Goal: Find specific page/section: Find specific page/section

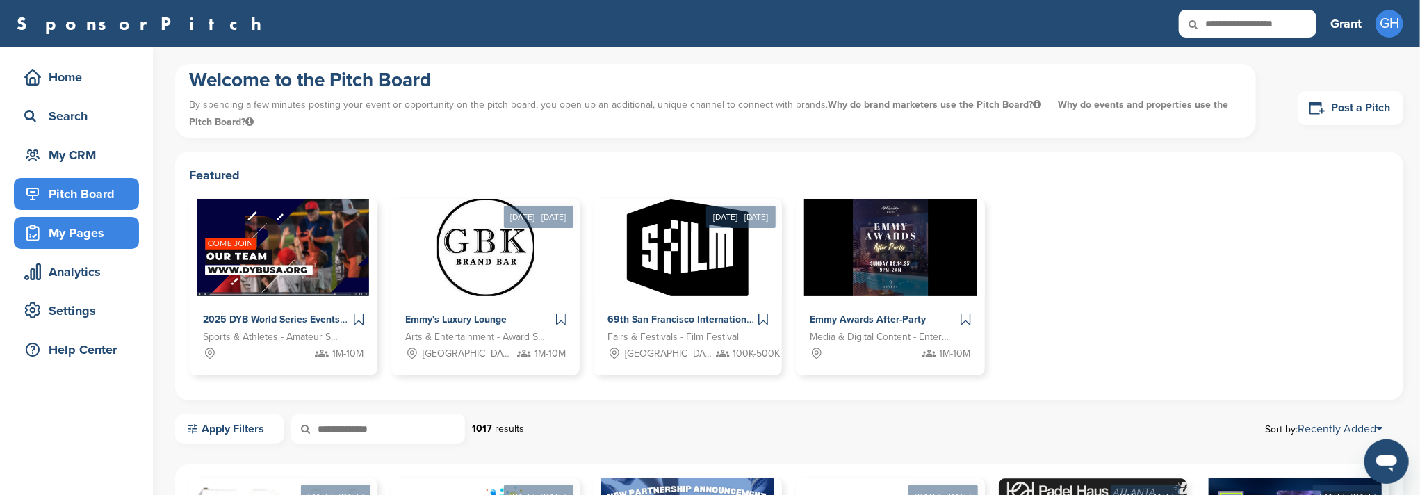
click at [61, 230] on div "My Pages" at bounding box center [80, 232] width 118 height 25
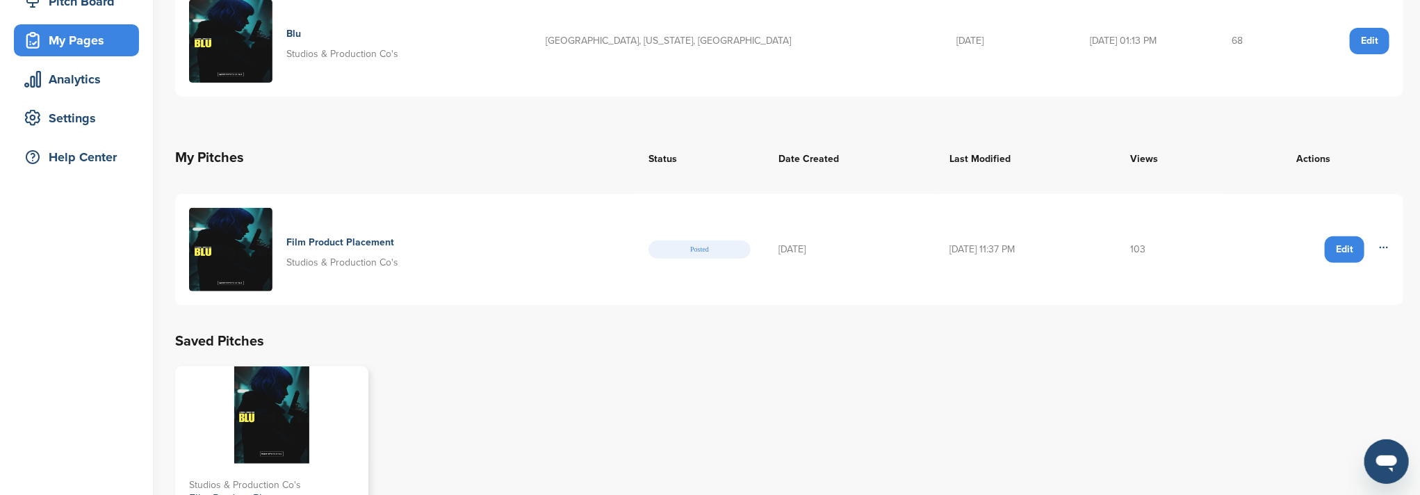
scroll to position [92, 0]
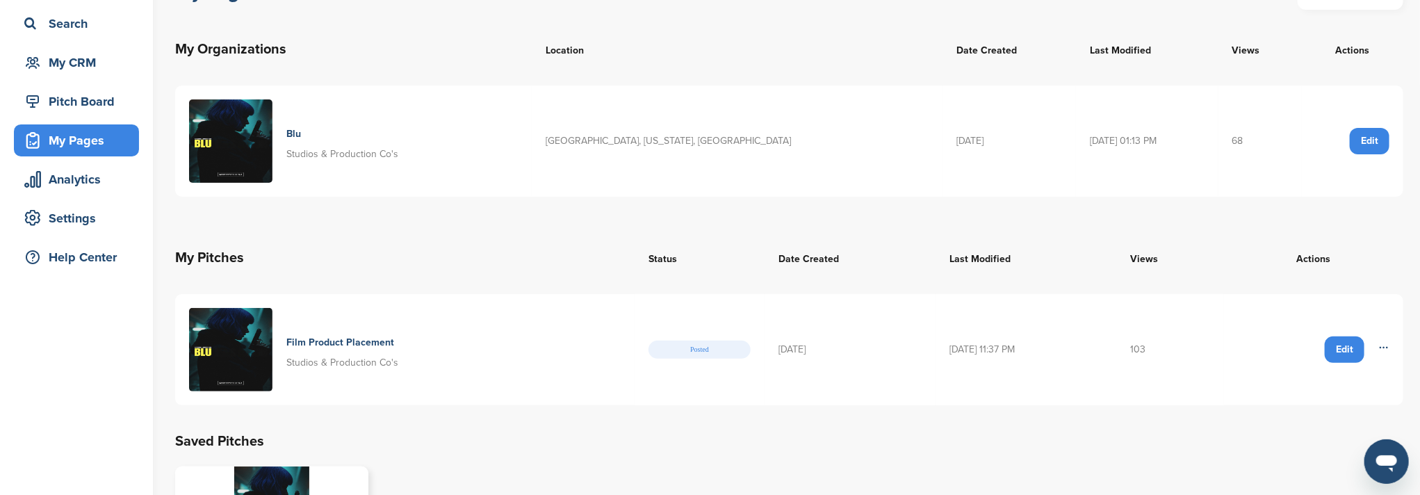
click at [1380, 347] on icon at bounding box center [1384, 347] width 8 height 1
click at [233, 329] on img at bounding box center [230, 349] width 83 height 83
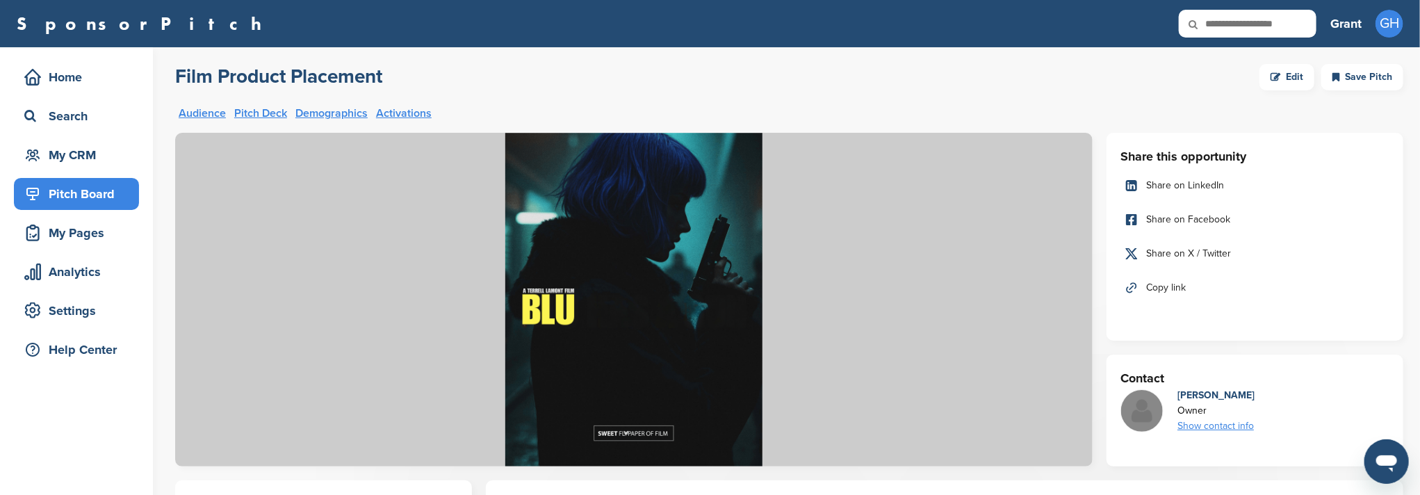
click at [1168, 287] on span "Copy link" at bounding box center [1166, 287] width 40 height 15
